Goal: Entertainment & Leisure: Consume media (video, audio)

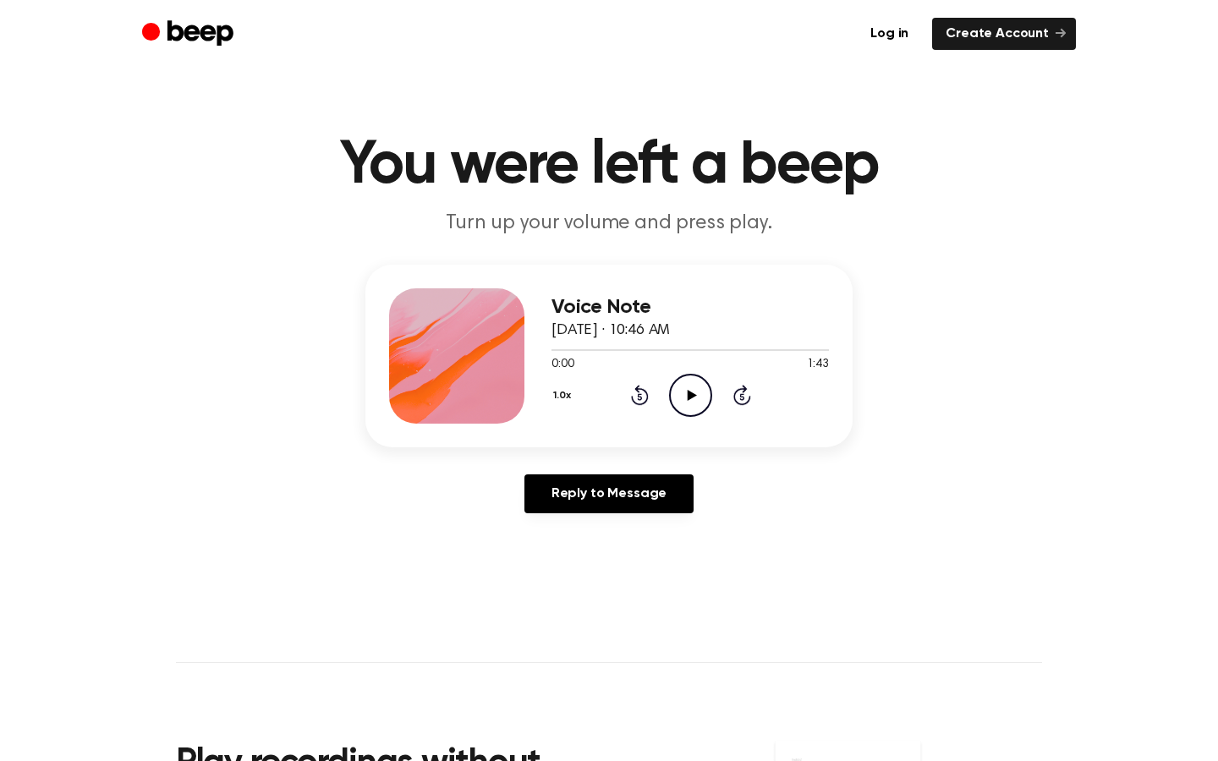
click at [695, 397] on icon "Play Audio" at bounding box center [690, 395] width 43 height 43
click at [692, 392] on icon at bounding box center [691, 395] width 9 height 11
click at [699, 392] on icon "Play Audio" at bounding box center [690, 395] width 43 height 43
click at [689, 396] on icon at bounding box center [691, 395] width 9 height 11
click at [697, 387] on icon "Play Audio" at bounding box center [690, 395] width 43 height 43
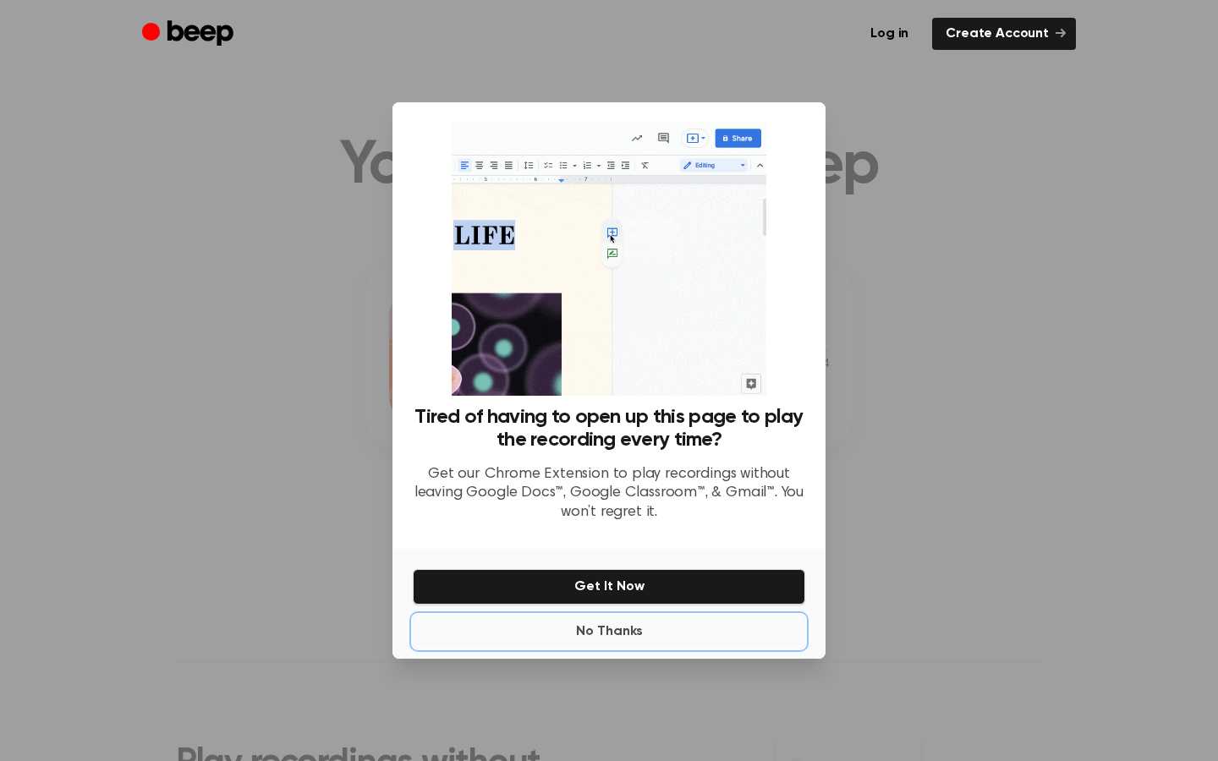
drag, startPoint x: 606, startPoint y: 626, endPoint x: 599, endPoint y: 590, distance: 36.3
click at [606, 625] on button "No Thanks" at bounding box center [609, 632] width 392 height 34
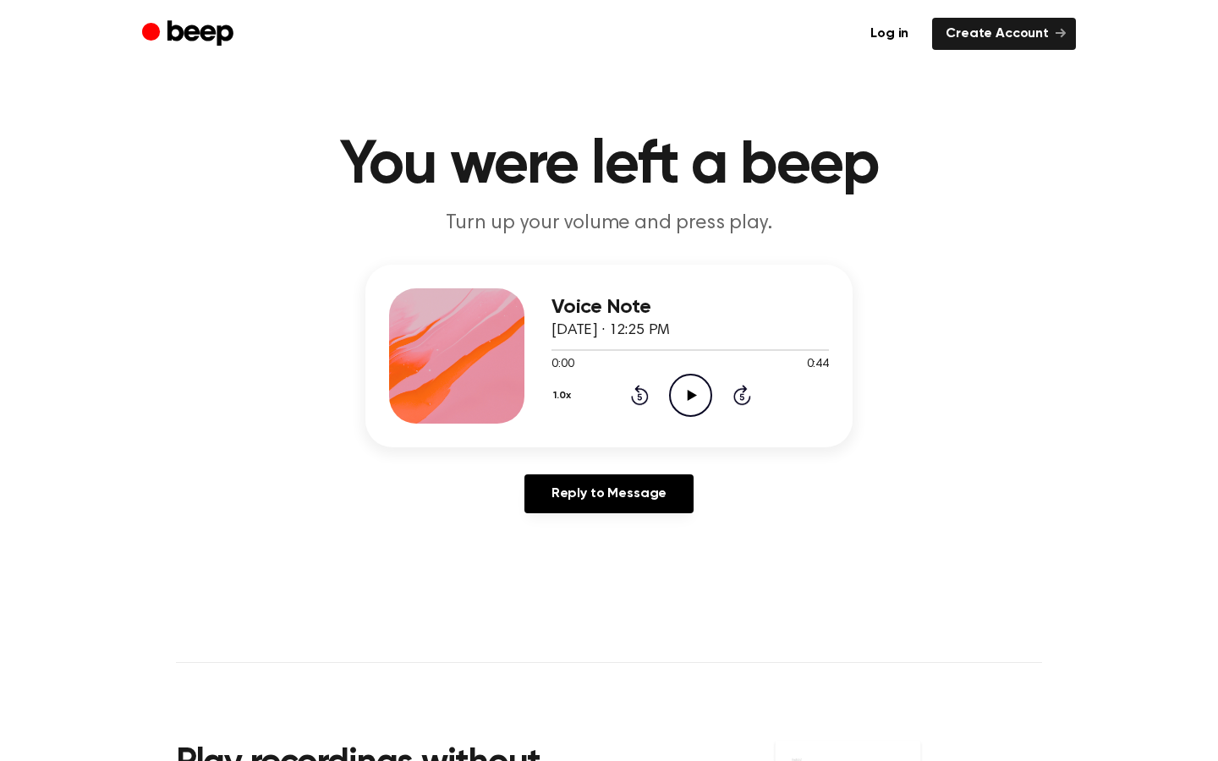
click at [688, 384] on icon "Play Audio" at bounding box center [690, 395] width 43 height 43
click at [695, 393] on icon "Play Audio" at bounding box center [690, 395] width 43 height 43
click at [694, 388] on icon "Play Audio" at bounding box center [690, 395] width 43 height 43
click at [703, 394] on icon "Play Audio" at bounding box center [690, 395] width 43 height 43
click at [715, 387] on div "1.0x Rewind 5 seconds Play Audio Skip 5 seconds" at bounding box center [689, 395] width 277 height 43
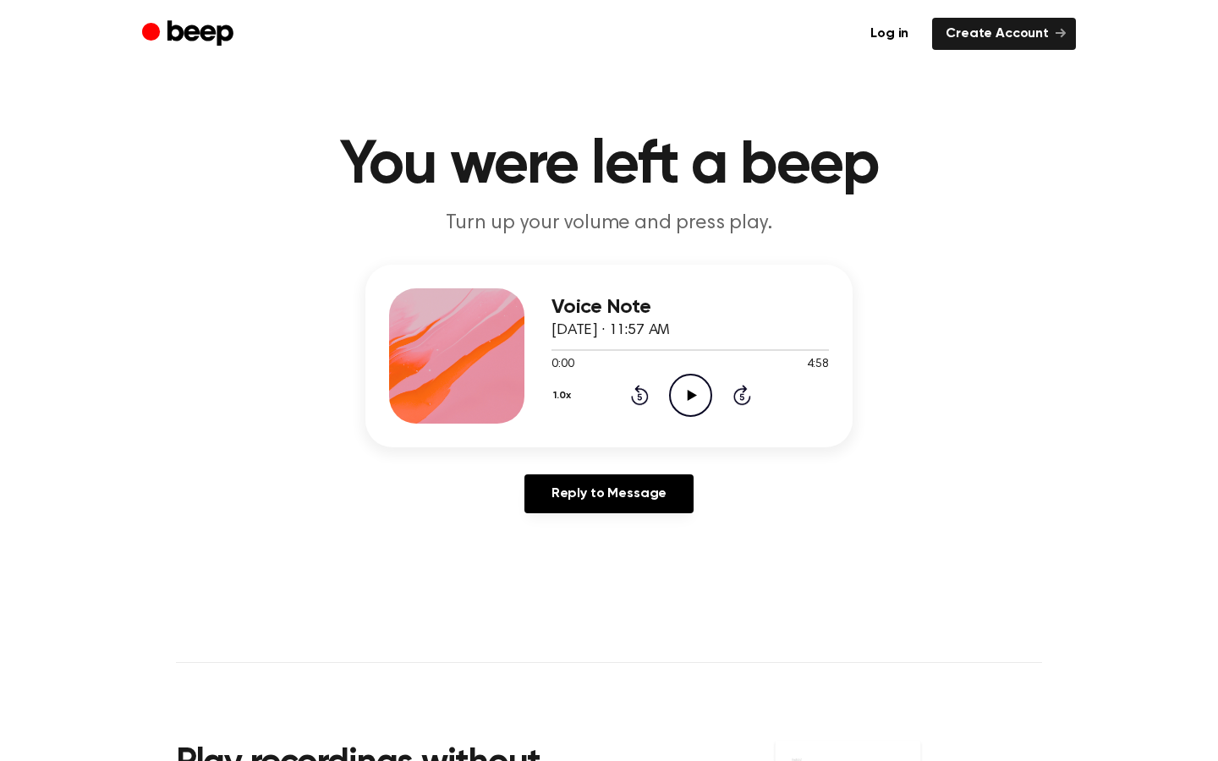
click at [699, 389] on icon "Play Audio" at bounding box center [690, 395] width 43 height 43
click at [678, 390] on icon "Play Audio" at bounding box center [690, 395] width 43 height 43
click at [694, 393] on icon at bounding box center [691, 395] width 9 height 11
click at [693, 398] on icon "Play Audio" at bounding box center [690, 395] width 43 height 43
click at [693, 394] on icon "Pause Audio" at bounding box center [690, 395] width 43 height 43
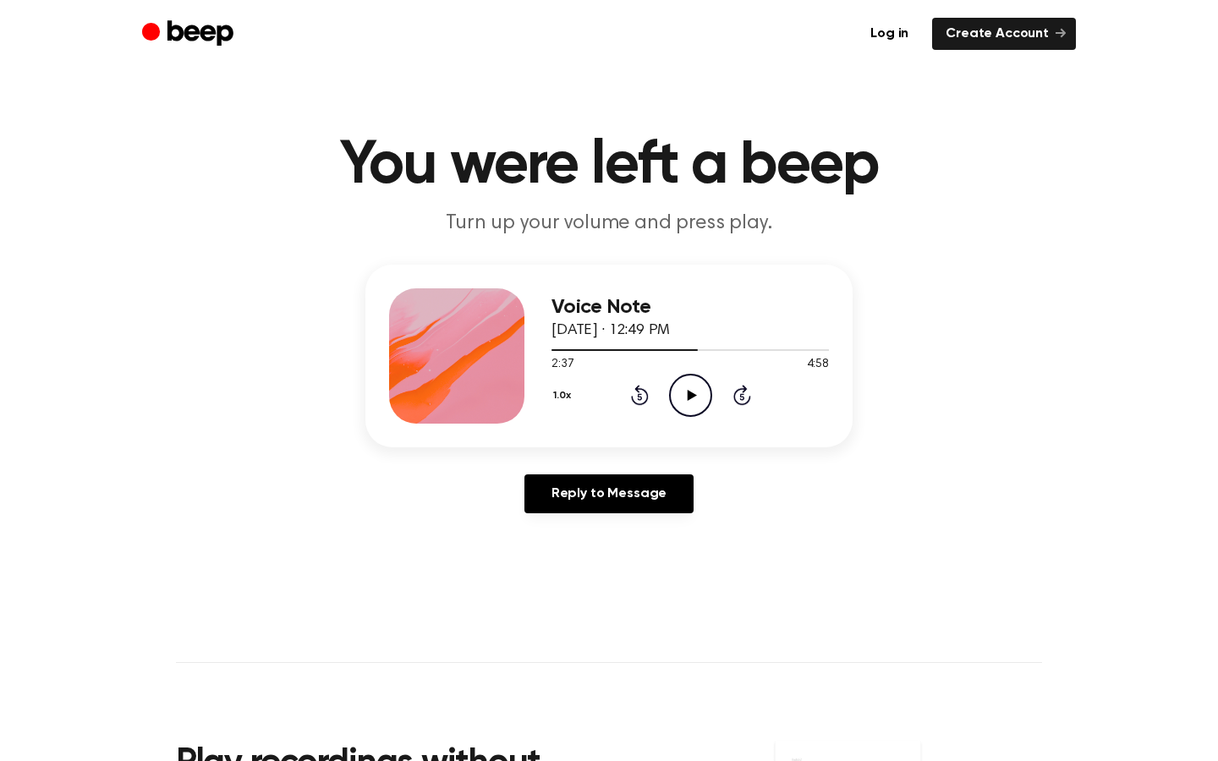
click at [693, 394] on icon at bounding box center [691, 395] width 9 height 11
click at [687, 390] on icon at bounding box center [691, 395] width 9 height 11
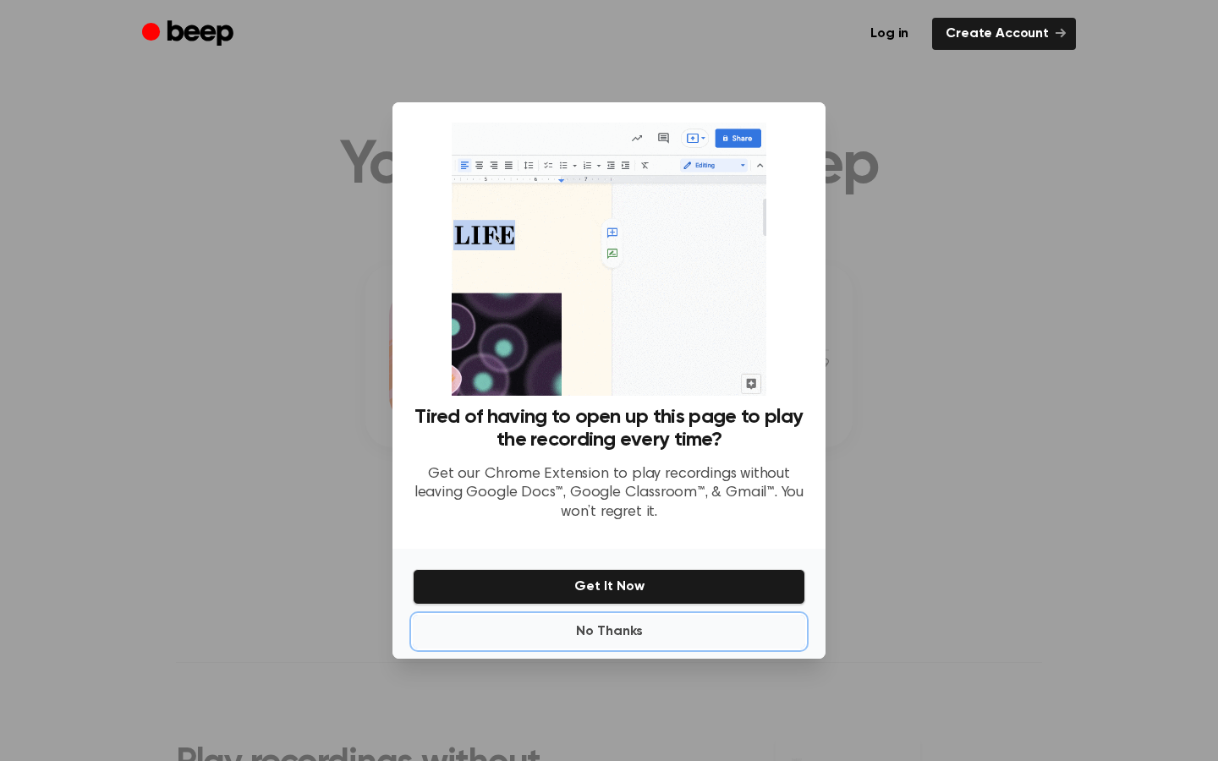
click at [614, 626] on button "No Thanks" at bounding box center [609, 632] width 392 height 34
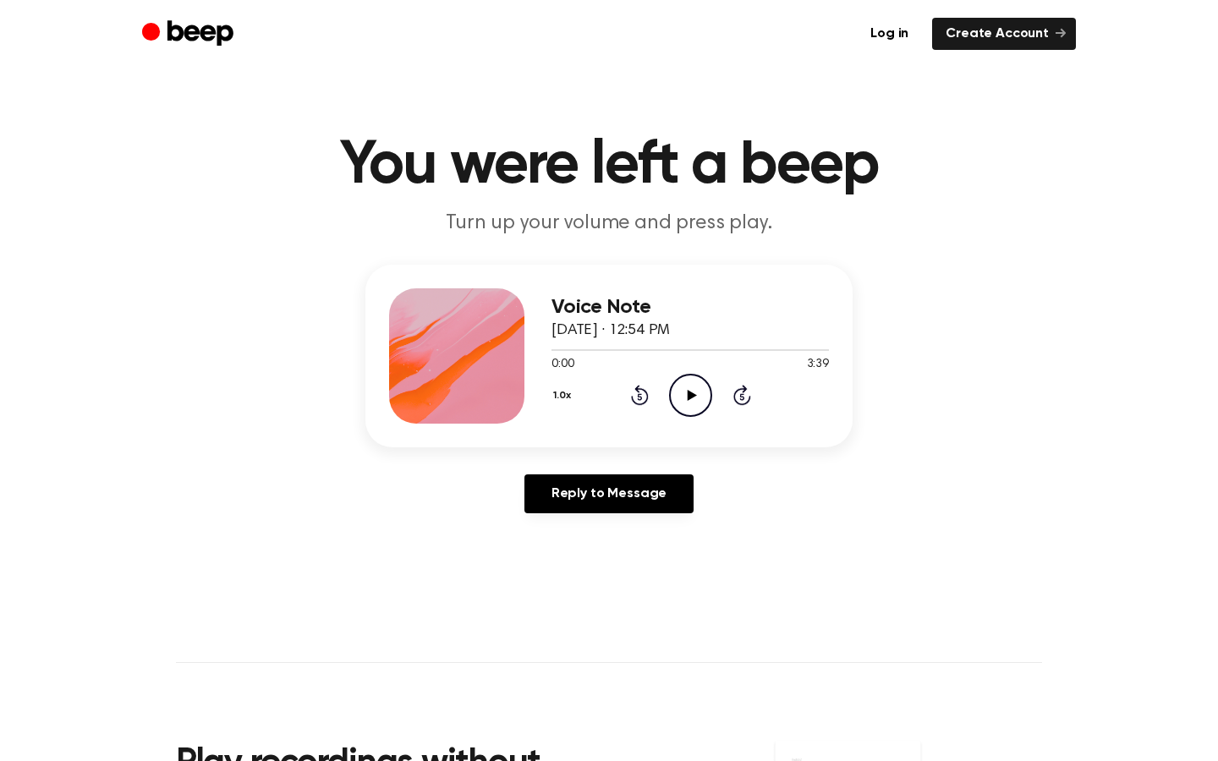
click at [683, 395] on icon "Play Audio" at bounding box center [690, 395] width 43 height 43
click at [687, 390] on icon at bounding box center [691, 395] width 8 height 11
